Goal: Check status: Check status

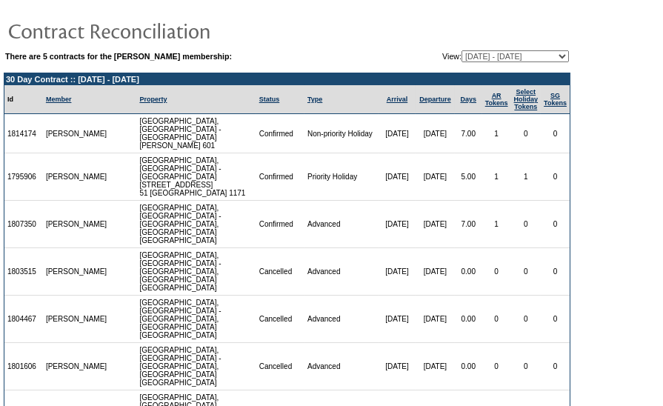
scroll to position [41, 0]
